Goal: Transaction & Acquisition: Purchase product/service

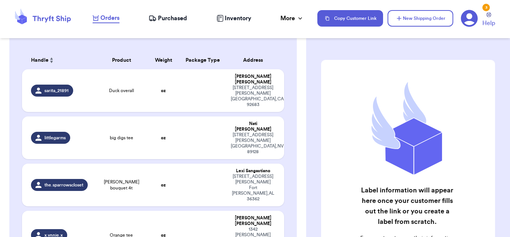
scroll to position [57, 0]
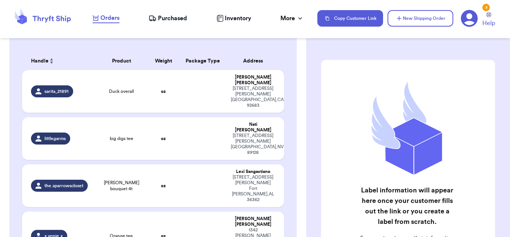
click at [159, 49] on table "Handle Product Weight Package Type Address sarita_21891 Duck overall oz [PERSON…" at bounding box center [153, 178] width 264 height 262
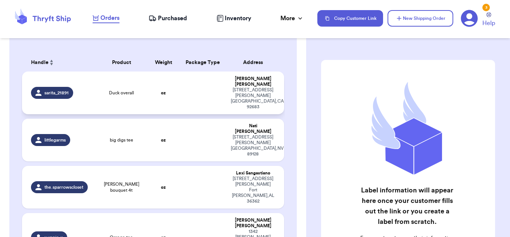
scroll to position [55, 0]
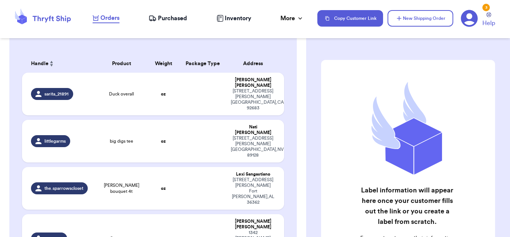
click at [181, 45] on div at bounding box center [153, 43] width 264 height 6
click at [143, 46] on div "Incomplete 05 Get Rates for All ( 0 ) Get Rates for All ( 0 ) Date Created Date…" at bounding box center [153, 157] width 288 height 334
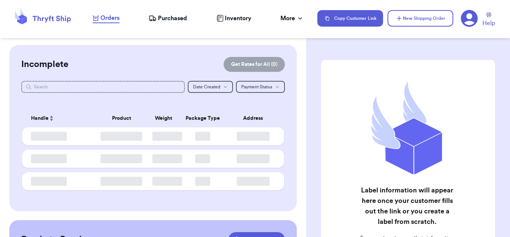
checkbox input "true"
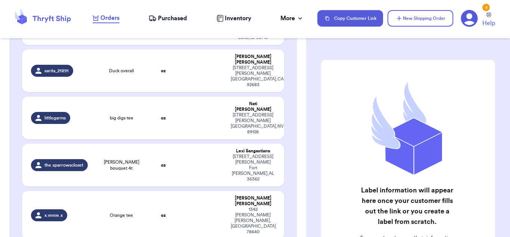
scroll to position [120, 0]
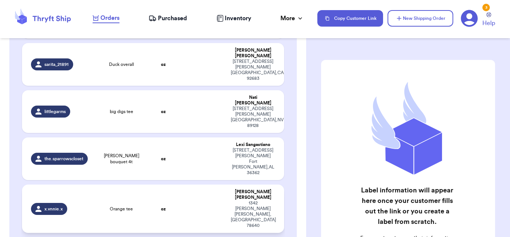
click at [195, 184] on td at bounding box center [202, 208] width 47 height 48
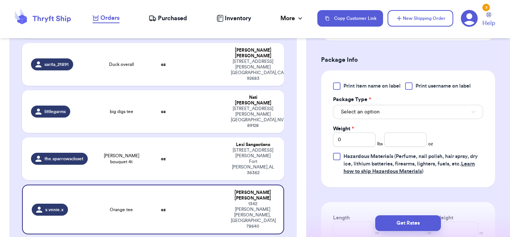
scroll to position [306, 0]
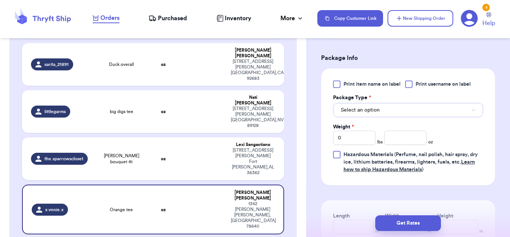
click at [413, 110] on button "Select an option" at bounding box center [408, 110] width 150 height 14
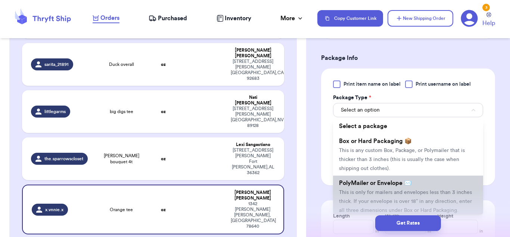
click at [414, 184] on li "PolyMailer or Envelope ✉️ This is only for mailers and envelopes less than 3 in…" at bounding box center [408, 196] width 150 height 42
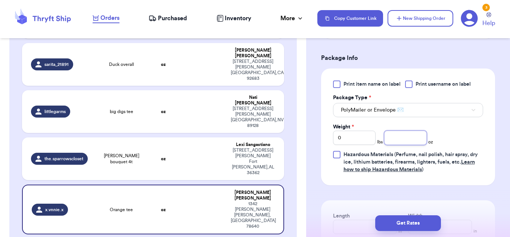
click at [409, 139] on input "number" at bounding box center [405, 137] width 43 height 14
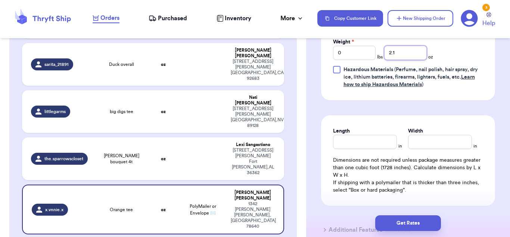
scroll to position [392, 0]
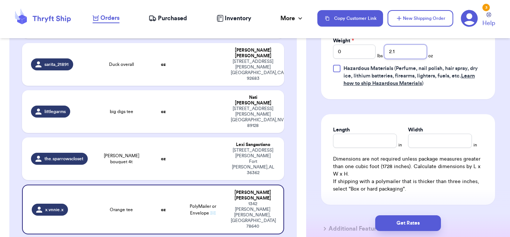
type input "2.1"
click at [383, 145] on input "Length" at bounding box center [365, 140] width 64 height 14
type input "10"
click at [435, 139] on input "Width *" at bounding box center [440, 140] width 64 height 14
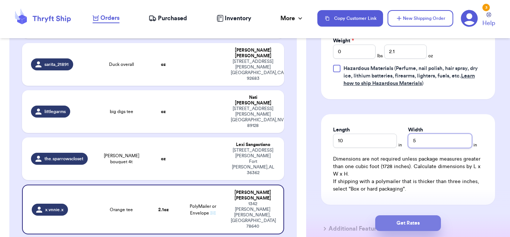
type input "5"
click at [434, 222] on button "Get Rates" at bounding box center [408, 223] width 66 height 16
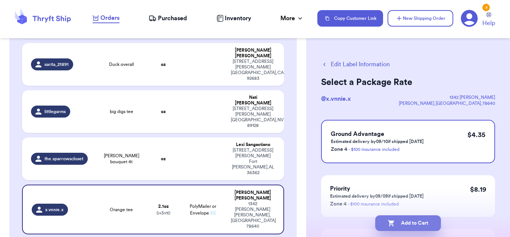
click at [433, 226] on button "Add to Cart" at bounding box center [408, 223] width 66 height 16
checkbox input "true"
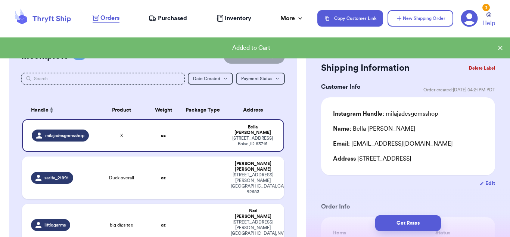
scroll to position [6, 0]
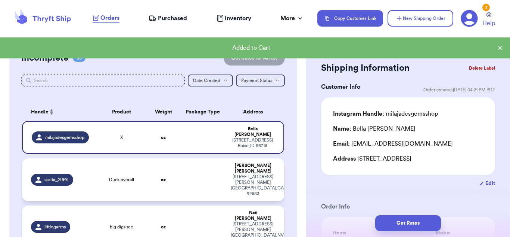
click at [229, 164] on td "Sara Rojano 14661 Davis St Westminster , CA 92683" at bounding box center [255, 179] width 58 height 43
type input "Duck overall"
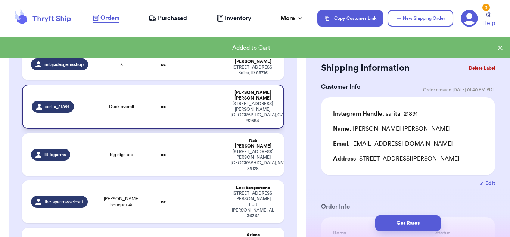
scroll to position [79, 0]
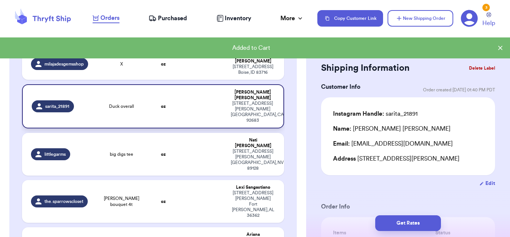
click at [229, 180] on td "Lexi Sangastiano 17 Kirby Street Fort Rucker , AL 36362" at bounding box center [255, 201] width 58 height 43
type input "[PERSON_NAME] bouquet 4t"
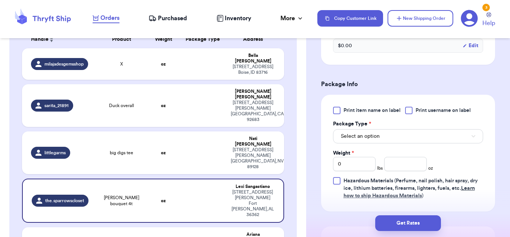
scroll to position [302, 0]
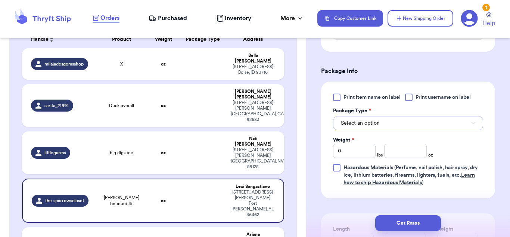
click at [394, 119] on button "Select an option" at bounding box center [408, 123] width 150 height 14
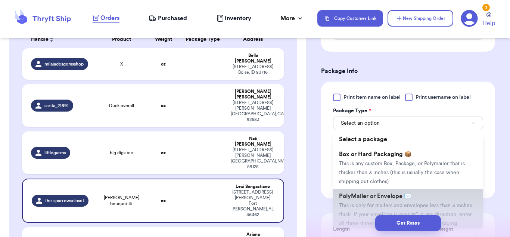
click at [372, 191] on li "PolyMailer or Envelope ✉️ This is only for mailers and envelopes less than 3 in…" at bounding box center [408, 209] width 150 height 42
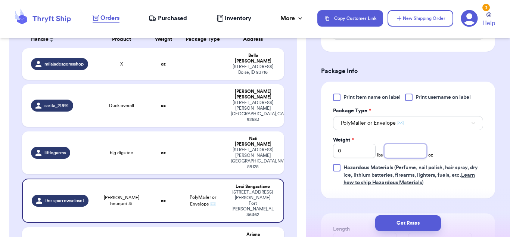
click at [403, 143] on input "number" at bounding box center [405, 150] width 43 height 14
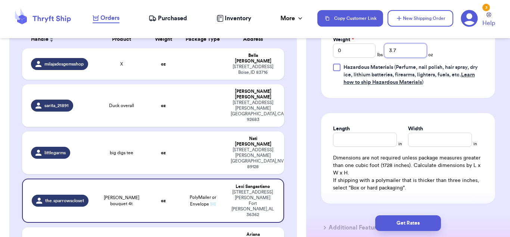
scroll to position [403, 0]
type input "3.7"
click at [372, 134] on input "Length" at bounding box center [365, 139] width 64 height 14
type input "10"
click at [425, 132] on input "Width *" at bounding box center [440, 139] width 64 height 14
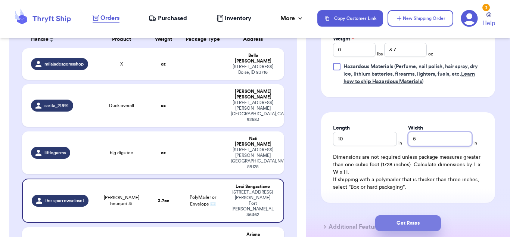
type input "5"
click at [429, 221] on button "Get Rates" at bounding box center [408, 223] width 66 height 16
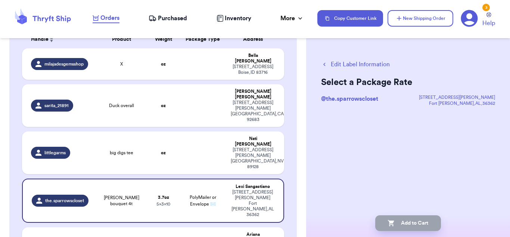
scroll to position [0, 0]
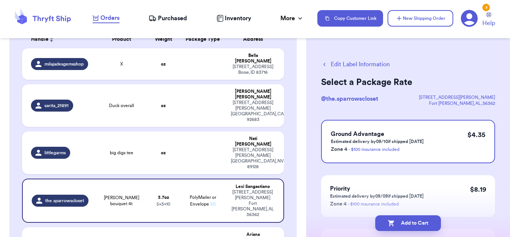
click at [429, 221] on button "Add to Cart" at bounding box center [408, 223] width 66 height 16
checkbox input "true"
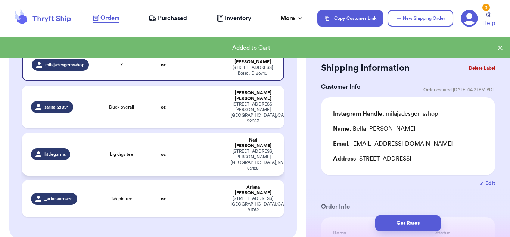
click at [219, 133] on td at bounding box center [202, 154] width 47 height 43
type input "big digs tee"
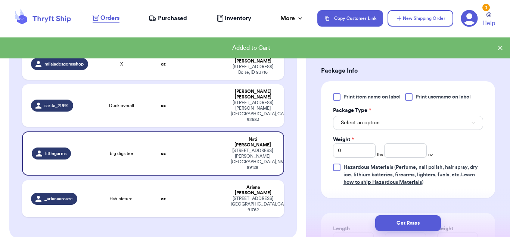
scroll to position [294, 0]
click at [405, 118] on button "Select an option" at bounding box center [408, 122] width 150 height 14
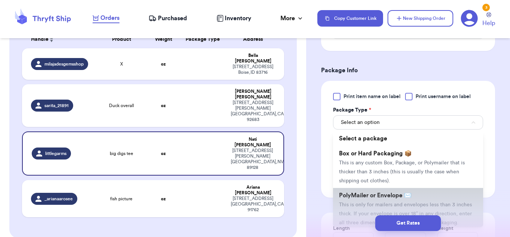
click at [397, 192] on span "PolyMailer or Envelope ✉️" at bounding box center [375, 195] width 72 height 6
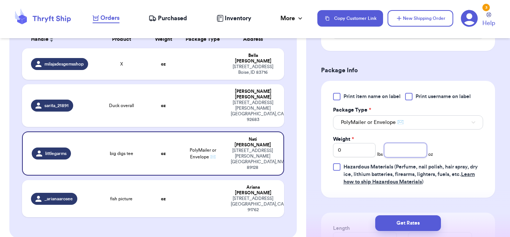
click at [411, 149] on input "number" at bounding box center [405, 150] width 43 height 14
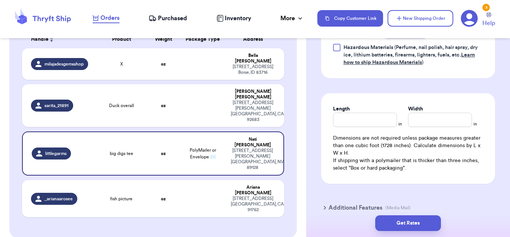
scroll to position [417, 0]
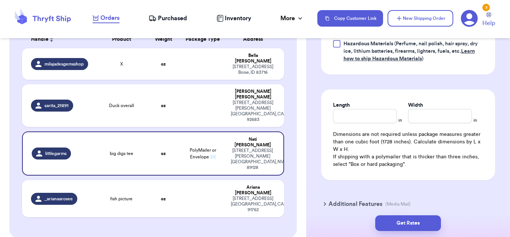
type input "3.8"
click at [378, 121] on input "Length" at bounding box center [365, 116] width 64 height 14
type input "10"
click at [422, 117] on input "Width *" at bounding box center [440, 116] width 64 height 14
type input "5"
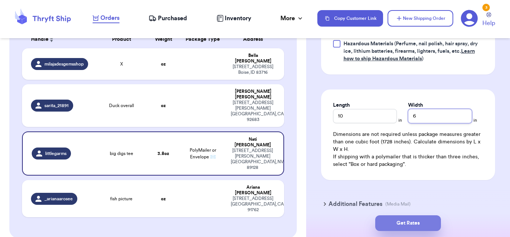
type input "6"
click at [418, 217] on button "Get Rates" at bounding box center [408, 223] width 66 height 16
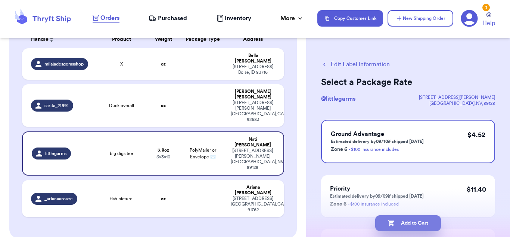
click at [417, 220] on button "Add to Cart" at bounding box center [408, 223] width 66 height 16
checkbox input "true"
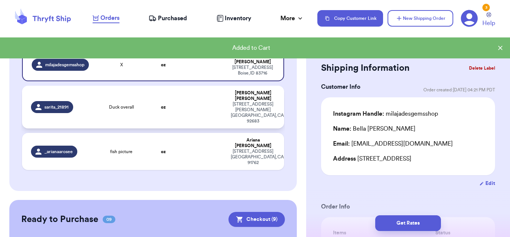
click at [183, 108] on td at bounding box center [202, 107] width 47 height 43
type input "Duck overall"
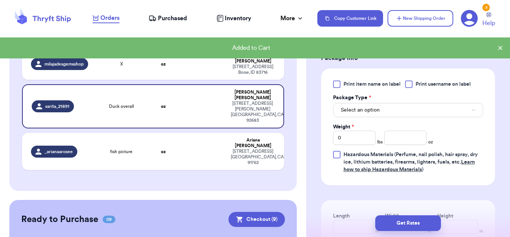
scroll to position [313, 0]
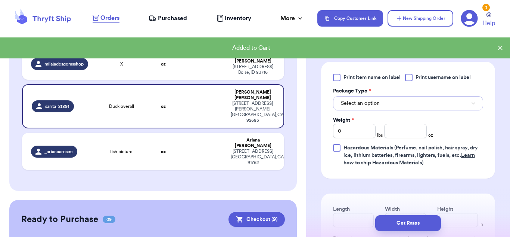
click at [396, 101] on button "Select an option" at bounding box center [408, 103] width 150 height 14
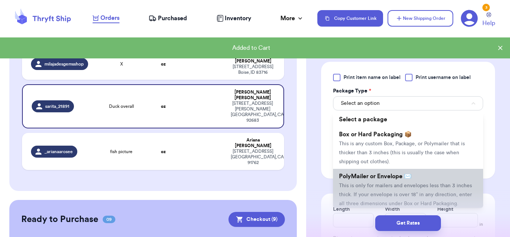
click at [387, 186] on span "This is only for mailers and envelopes less than 3 inches thick. If your envelo…" at bounding box center [405, 194] width 133 height 23
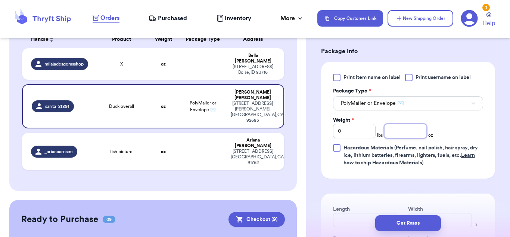
click at [405, 129] on input "number" at bounding box center [405, 131] width 43 height 14
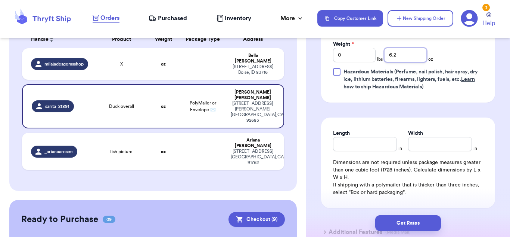
scroll to position [389, 0]
type input "6.2"
click at [379, 144] on input "Length" at bounding box center [365, 143] width 64 height 14
type input "10"
click at [435, 140] on input "Width *" at bounding box center [440, 143] width 64 height 14
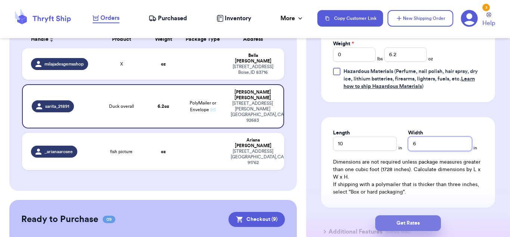
type input "6"
click at [431, 221] on button "Get Rates" at bounding box center [408, 223] width 66 height 16
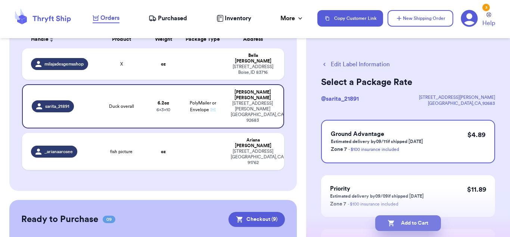
click at [434, 221] on button "Add to Cart" at bounding box center [408, 223] width 66 height 16
checkbox input "true"
